Goal: Task Accomplishment & Management: Use online tool/utility

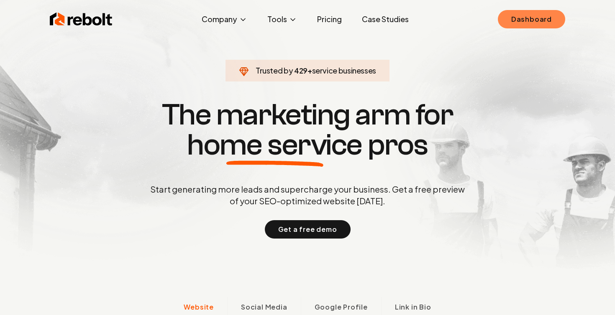
click at [561, 23] on link "Dashboard" at bounding box center [531, 19] width 67 height 18
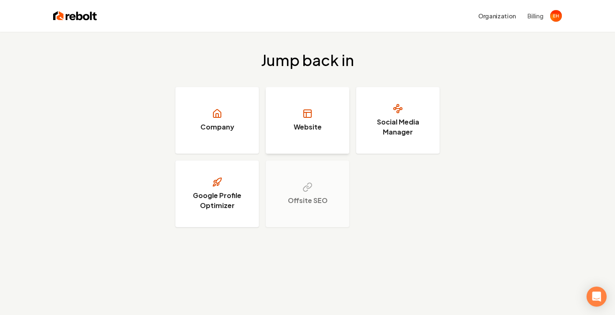
click at [312, 133] on link "Website" at bounding box center [307, 120] width 84 height 67
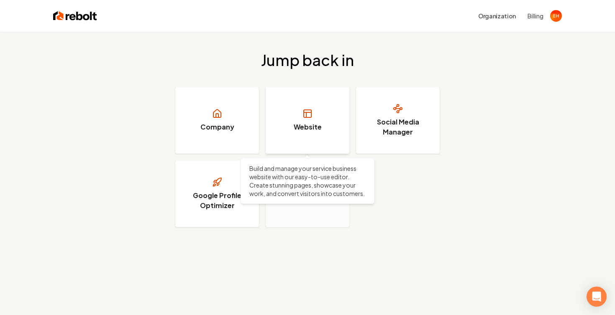
click at [301, 95] on link "Website" at bounding box center [307, 120] width 84 height 67
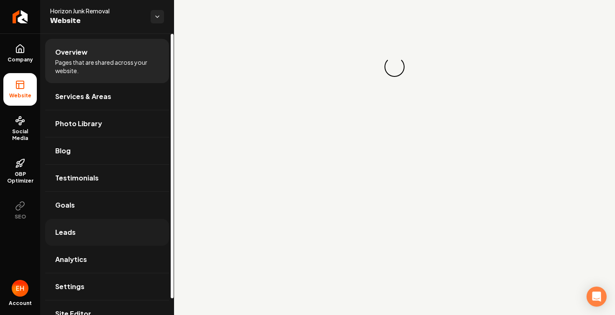
click at [62, 234] on span "Leads" at bounding box center [65, 232] width 20 height 10
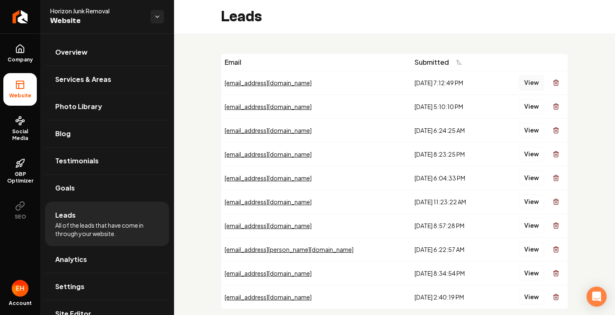
click at [531, 82] on button "View" at bounding box center [531, 82] width 26 height 15
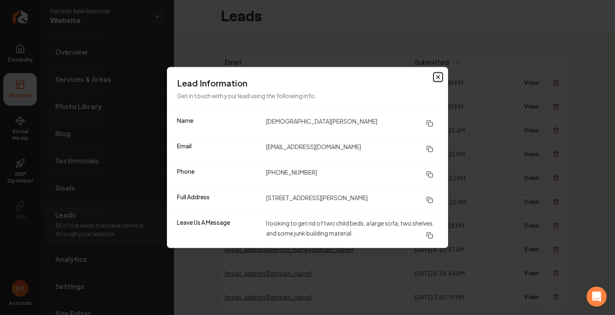
click at [437, 75] on icon "button" at bounding box center [437, 77] width 7 height 7
